Goal: Task Accomplishment & Management: Use online tool/utility

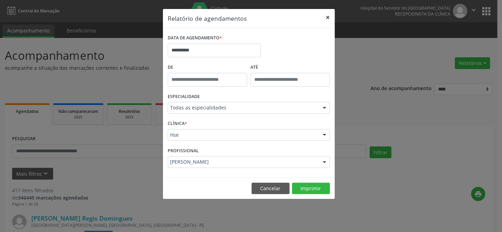
drag, startPoint x: 329, startPoint y: 17, endPoint x: 334, endPoint y: 16, distance: 5.7
click at [329, 18] on button "×" at bounding box center [328, 17] width 14 height 17
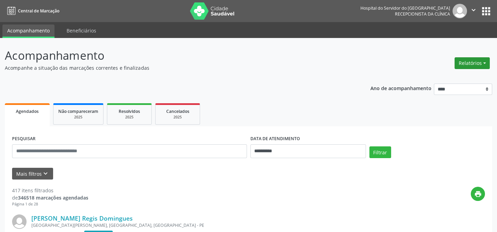
click at [467, 63] on button "Relatórios" at bounding box center [472, 63] width 35 height 12
click at [447, 79] on link "Agendamentos" at bounding box center [455, 78] width 74 height 10
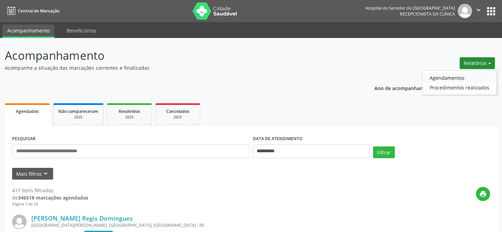
select select "*"
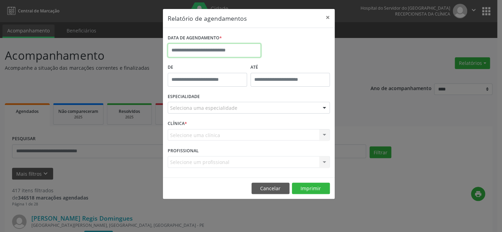
click at [204, 48] on input "text" at bounding box center [214, 50] width 93 height 14
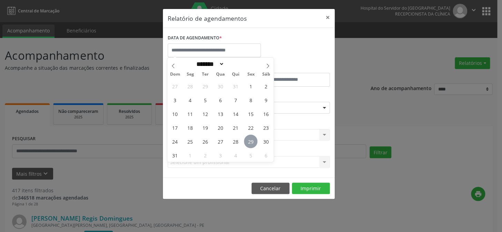
click at [256, 138] on span "29" at bounding box center [250, 141] width 13 height 13
type input "**********"
click at [256, 138] on span "29" at bounding box center [250, 141] width 13 height 13
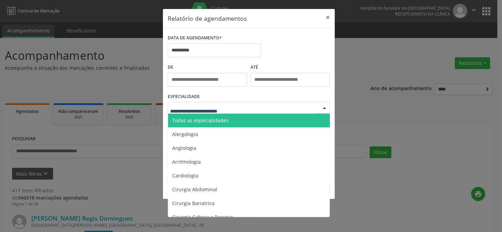
click at [200, 104] on div at bounding box center [249, 108] width 162 height 12
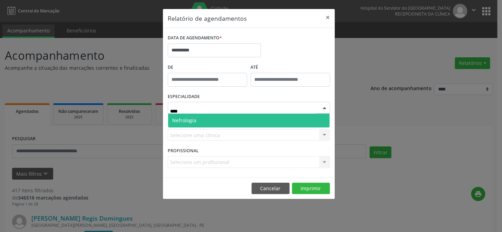
type input "*****"
click at [226, 119] on span "Nefrologia" at bounding box center [249, 121] width 162 height 14
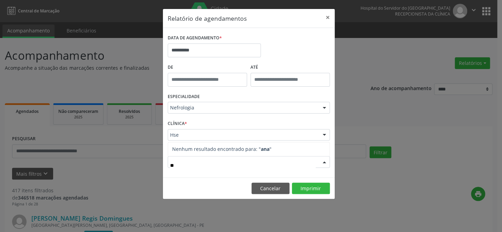
type input "*"
click at [326, 185] on button "Imprimir" at bounding box center [311, 189] width 38 height 12
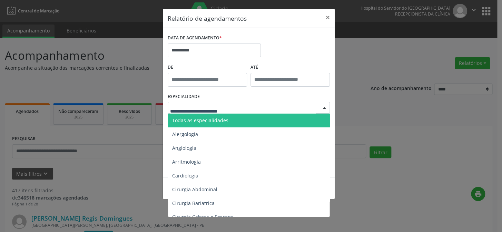
click at [205, 104] on div at bounding box center [249, 108] width 162 height 12
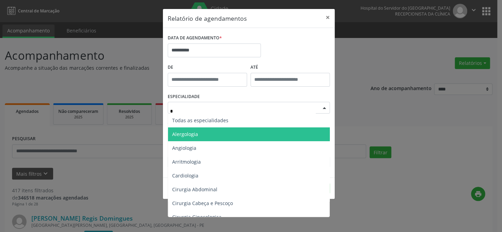
type input "**"
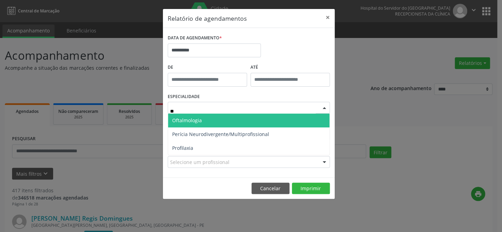
click at [233, 118] on span "Oftalmologia" at bounding box center [249, 121] width 162 height 14
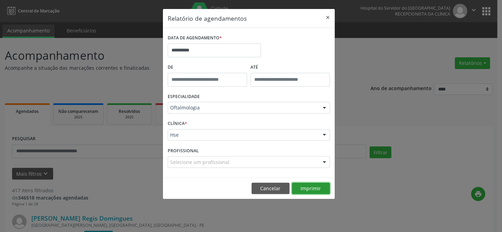
click at [311, 191] on button "Imprimir" at bounding box center [311, 189] width 38 height 12
click at [329, 16] on button "×" at bounding box center [328, 17] width 14 height 17
